Goal: Book appointment/travel/reservation

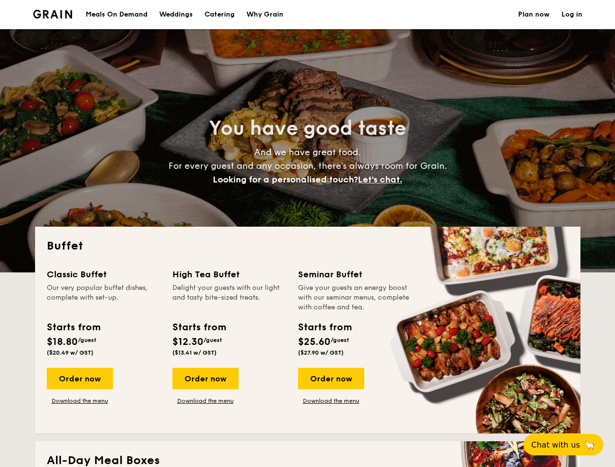
select select
click at [307, 234] on div "Buffet Classic Buffet Our very popular buffet dishes, complete with set-up. Sta…" at bounding box center [307, 330] width 545 height 207
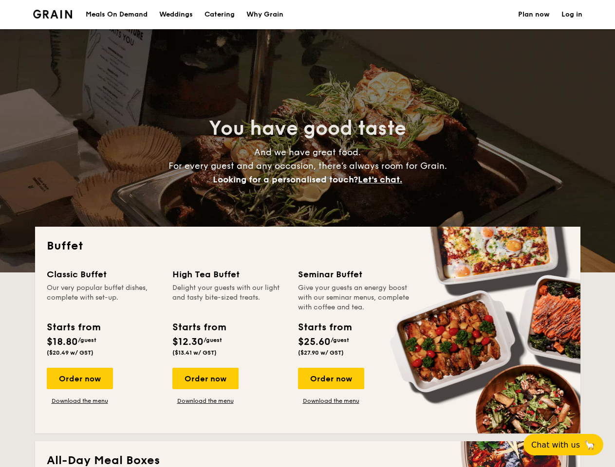
click at [571, 15] on link "Log in" at bounding box center [571, 14] width 21 height 29
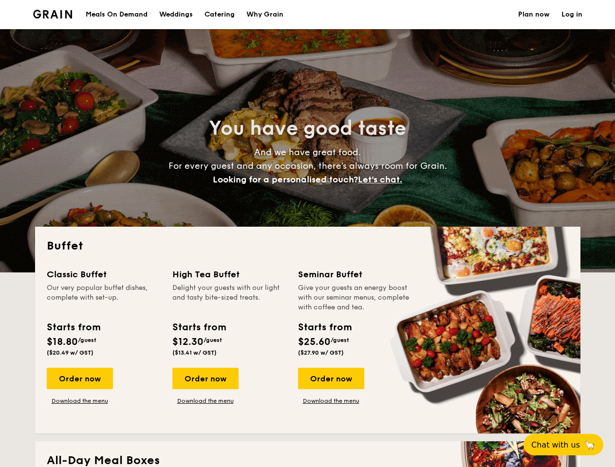
click at [383, 180] on span "Let's chat." at bounding box center [380, 179] width 44 height 11
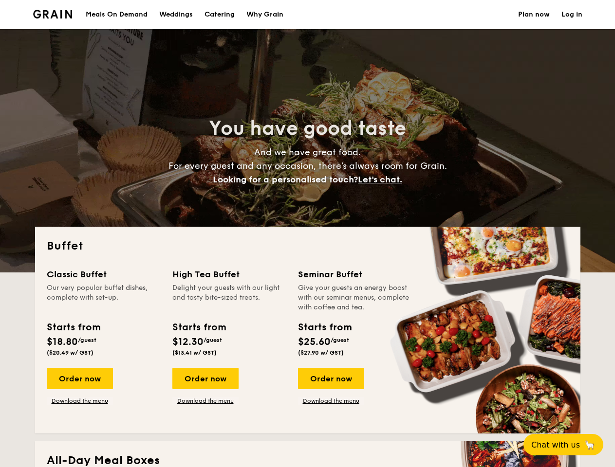
scroll to position [835, 0]
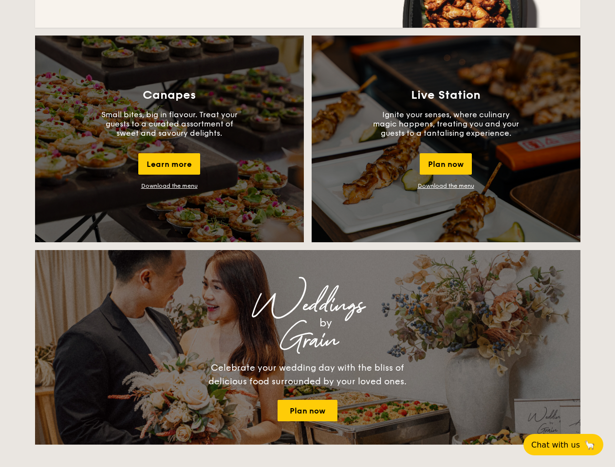
click at [205, 379] on div "Buffet Classic Buffet Our very popular buffet dishes, complete with set-up. Sta…" at bounding box center [307, 342] width 615 height 1900
click at [568, 445] on span "Chat with us" at bounding box center [555, 444] width 49 height 9
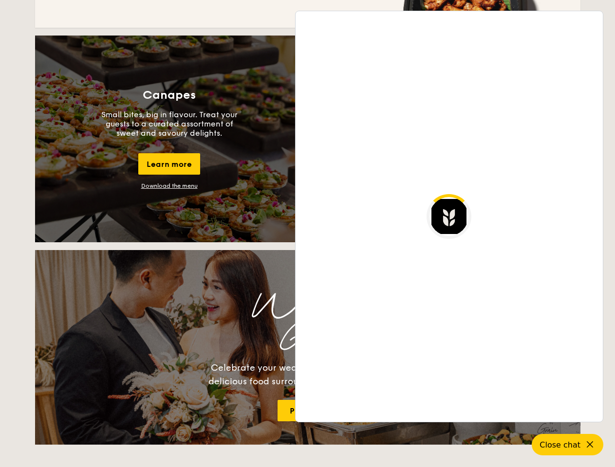
scroll to position [1670, 0]
